Goal: Navigation & Orientation: Find specific page/section

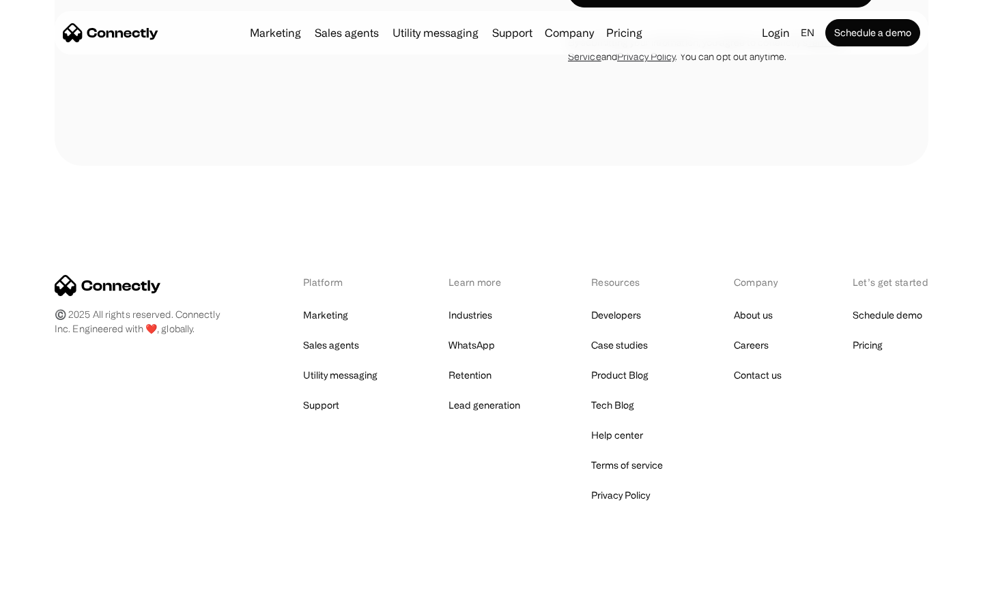
scroll to position [1153, 0]
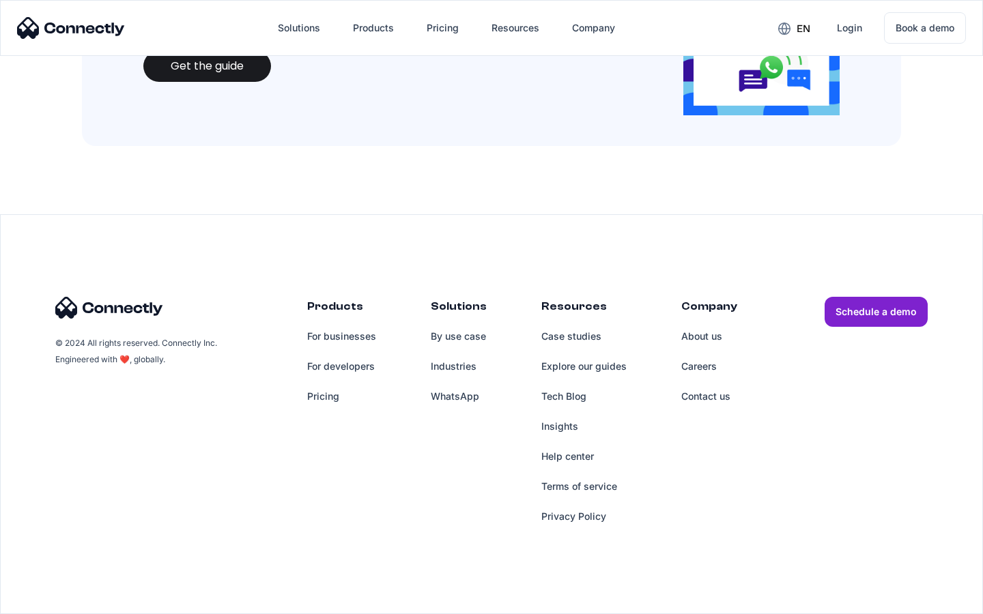
scroll to position [1484, 0]
